Goal: Browse casually

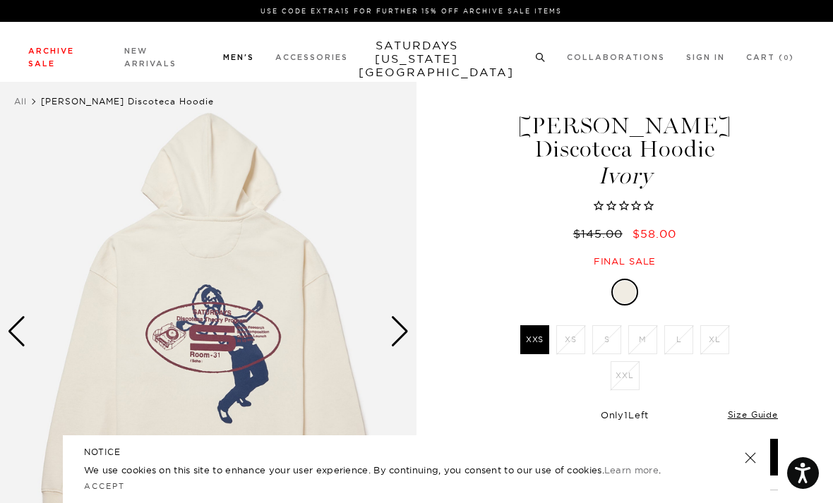
click at [47, 183] on link "Knitwear" at bounding box center [31, 186] width 34 height 10
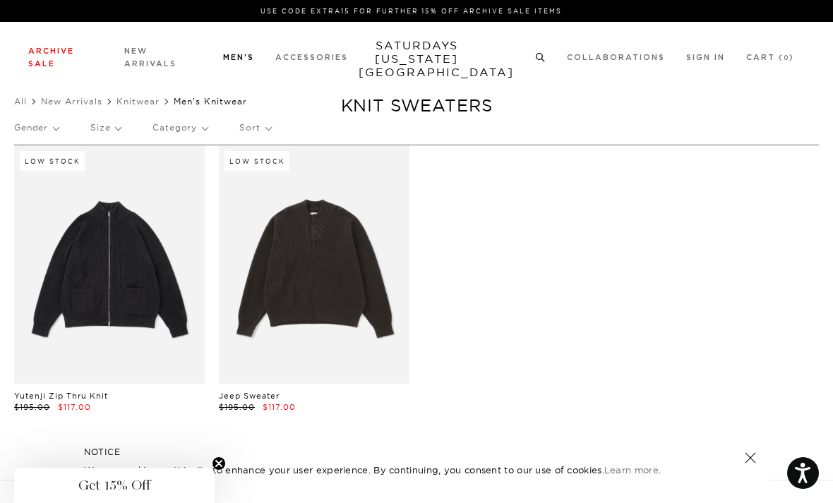
click at [37, 222] on link "Sweats" at bounding box center [27, 220] width 27 height 10
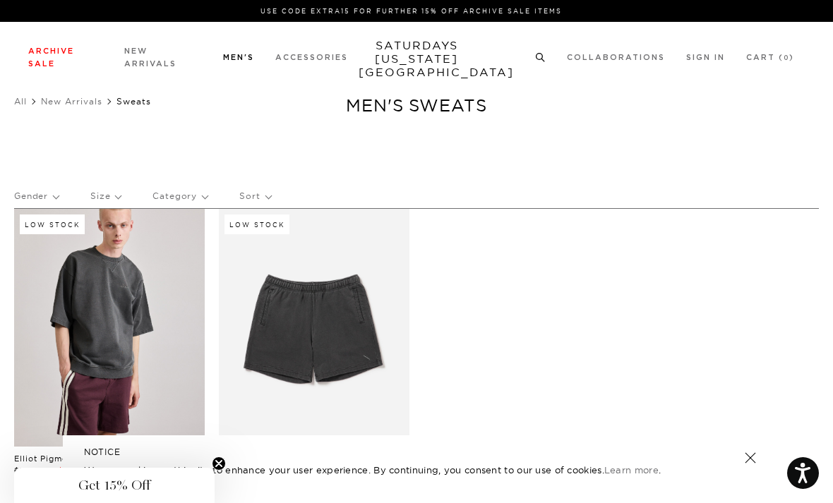
click at [50, 241] on link "Outerwear" at bounding box center [34, 237] width 40 height 10
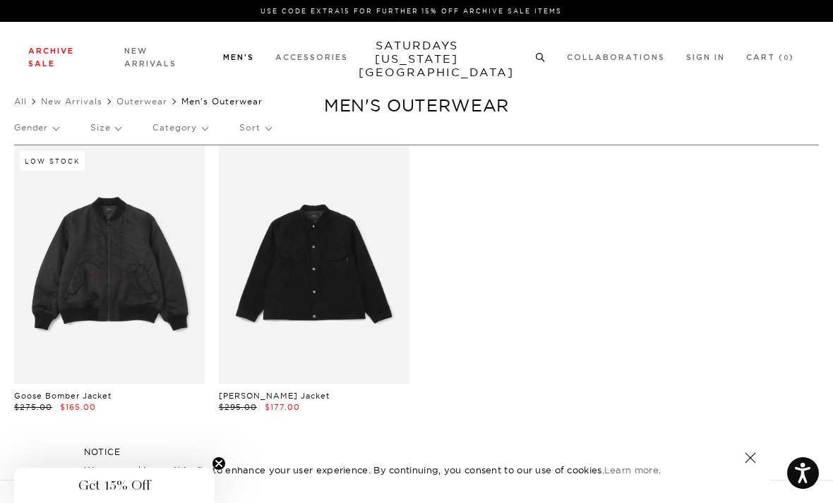
click at [30, 123] on link "Tees" at bounding box center [23, 119] width 18 height 10
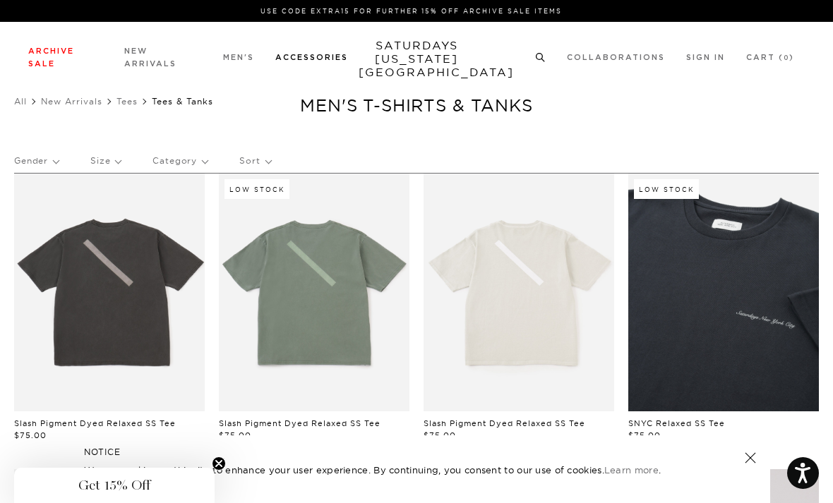
click at [30, 118] on link "Hats" at bounding box center [22, 119] width 16 height 10
click at [37, 237] on link "Lifestyle" at bounding box center [30, 237] width 33 height 10
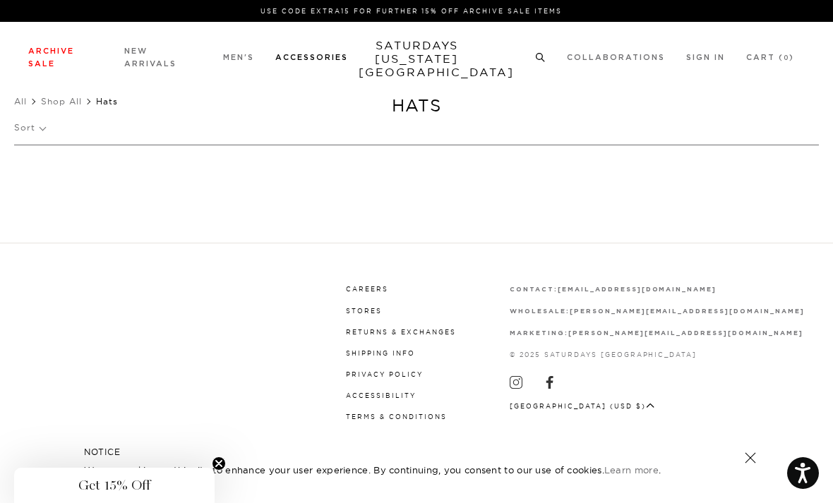
click at [11, 115] on div "Shop All Hats Socks Sunglasses Belts Jewelry Bags & Wallets Footwear Lifestyle" at bounding box center [416, 207] width 833 height 251
click at [359, 193] on img at bounding box center [353, 163] width 129 height 155
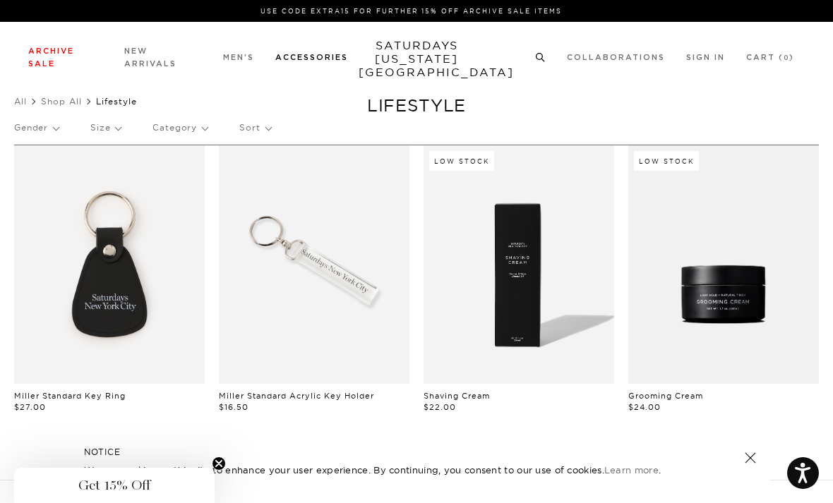
click at [23, 154] on link "Sunglasses" at bounding box center [35, 153] width 42 height 10
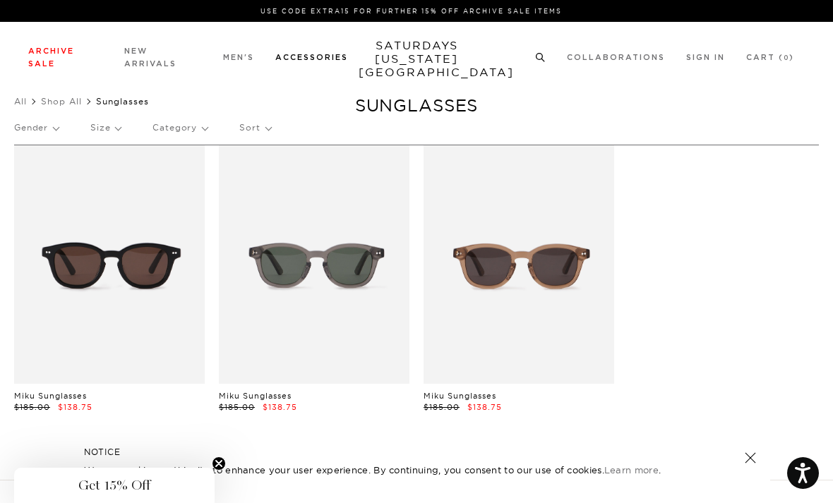
click at [23, 167] on link "Belts" at bounding box center [23, 169] width 19 height 10
